Goal: Transaction & Acquisition: Purchase product/service

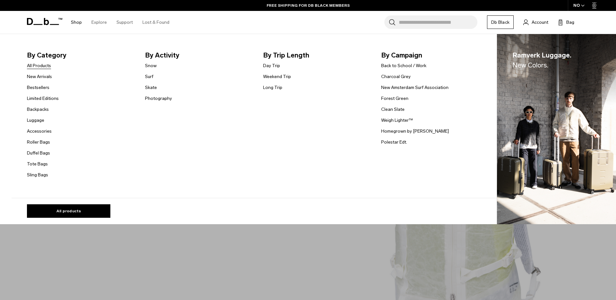
click at [46, 66] on link "All Products" at bounding box center [39, 65] width 24 height 7
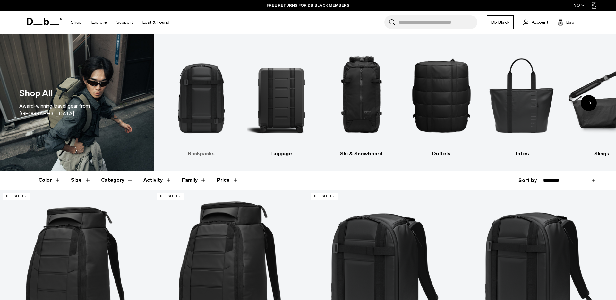
click at [205, 120] on img "1 / 10" at bounding box center [201, 94] width 69 height 103
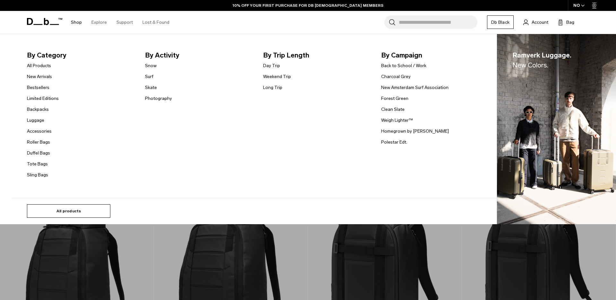
click at [84, 210] on link "All products" at bounding box center [68, 210] width 83 height 13
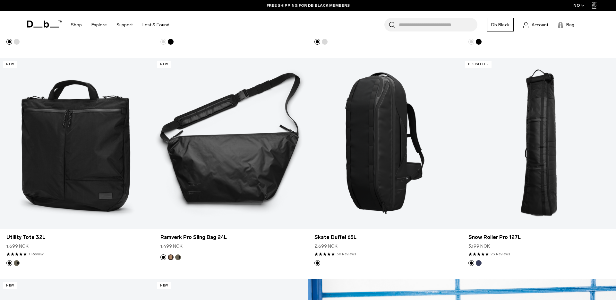
scroll to position [571, 0]
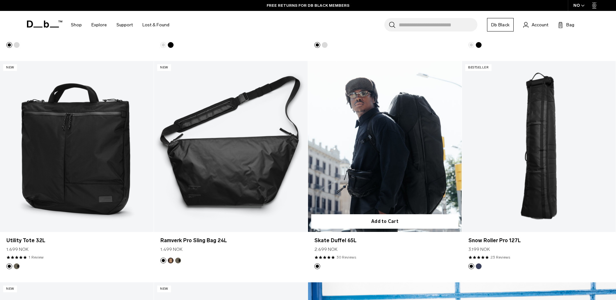
click at [345, 258] on link "30 Reviews" at bounding box center [347, 257] width 20 height 6
click at [341, 133] on link "Skate Duffel 65L" at bounding box center [385, 146] width 154 height 171
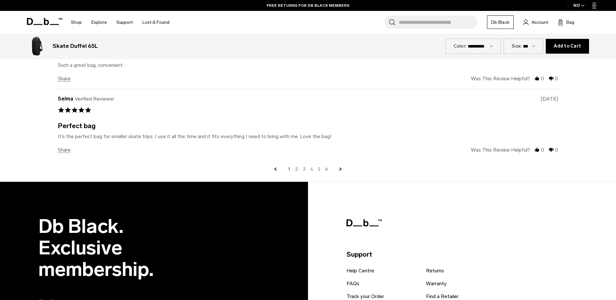
scroll to position [2113, 0]
